Goal: Find specific page/section: Find specific page/section

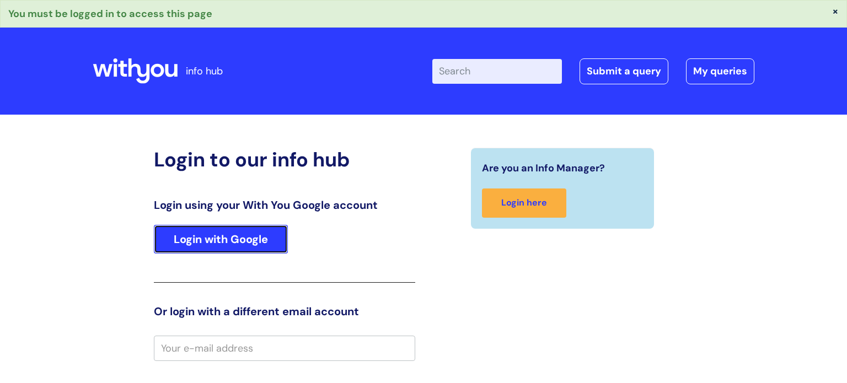
click at [252, 242] on link "Login with Google" at bounding box center [221, 239] width 134 height 29
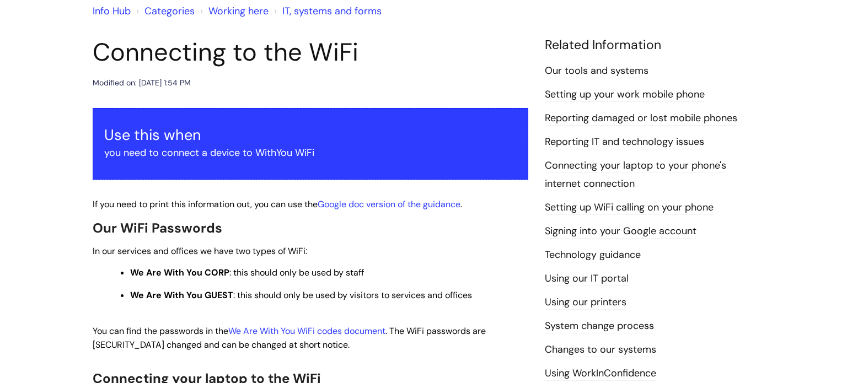
scroll to position [102, 0]
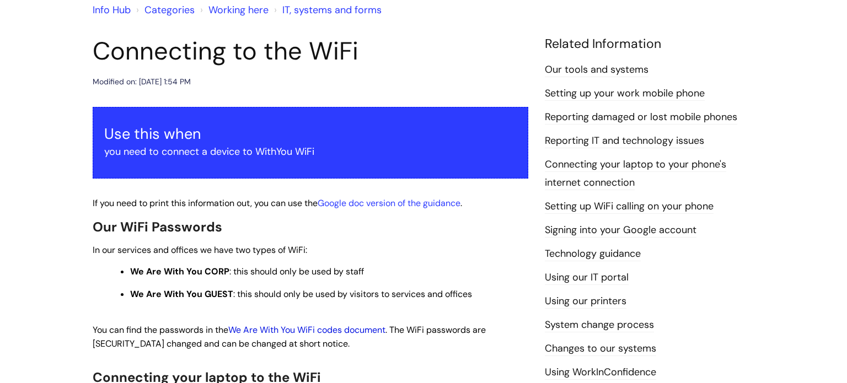
click at [310, 332] on link "We Are With You WiFi codes document" at bounding box center [306, 330] width 157 height 12
